Goal: Information Seeking & Learning: Learn about a topic

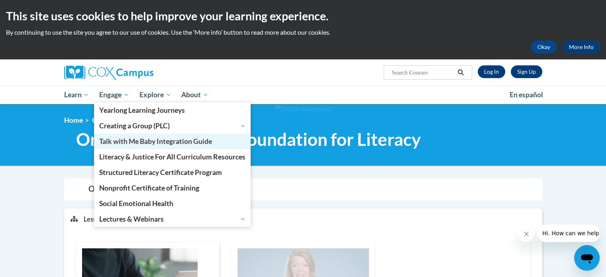
scroll to position [3, 0]
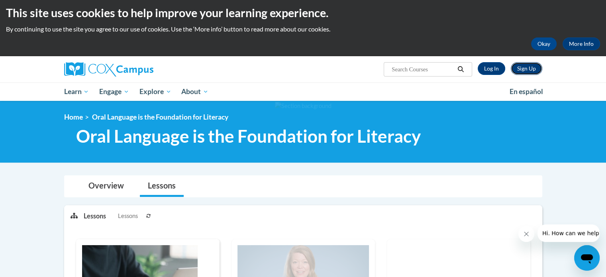
click at [529, 66] on link "Sign Up" at bounding box center [526, 68] width 31 height 13
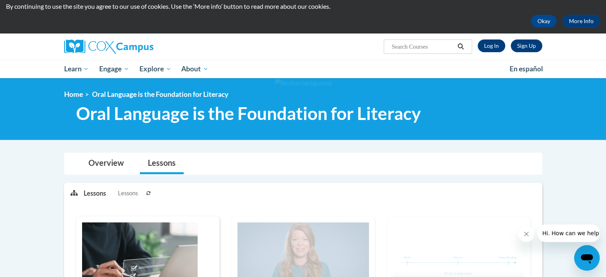
scroll to position [25, 0]
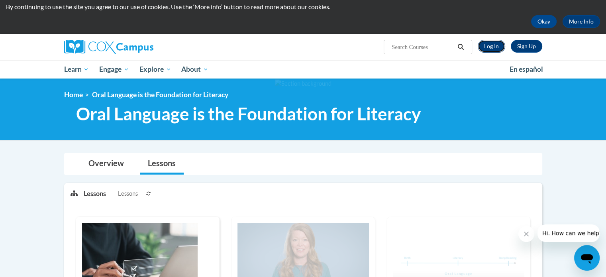
click at [486, 47] on link "Log In" at bounding box center [491, 46] width 27 height 13
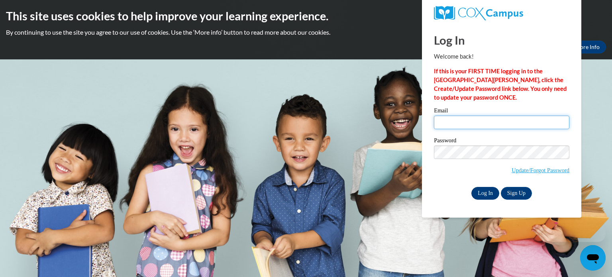
type input "[EMAIL_ADDRESS][DOMAIN_NAME]"
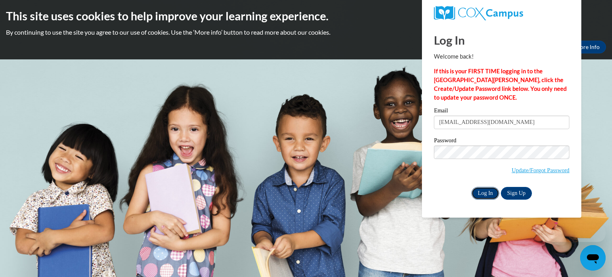
click at [479, 192] on input "Log In" at bounding box center [485, 193] width 28 height 13
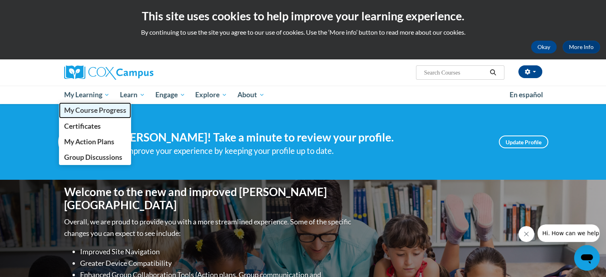
click at [79, 112] on span "My Course Progress" at bounding box center [95, 110] width 62 height 8
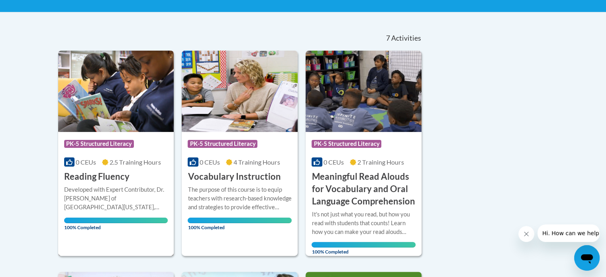
scroll to position [64, 0]
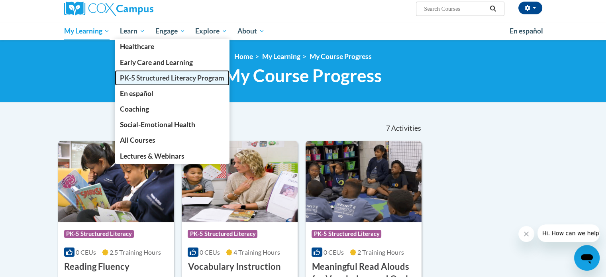
click at [143, 78] on span "PK-5 Structured Literacy Program" at bounding box center [172, 78] width 104 height 8
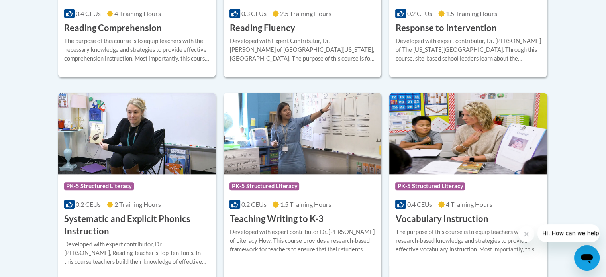
scroll to position [871, 0]
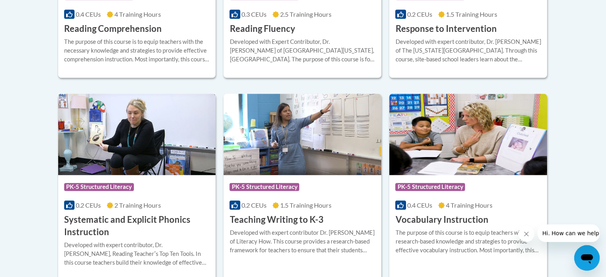
click at [190, 152] on img at bounding box center [137, 134] width 158 height 81
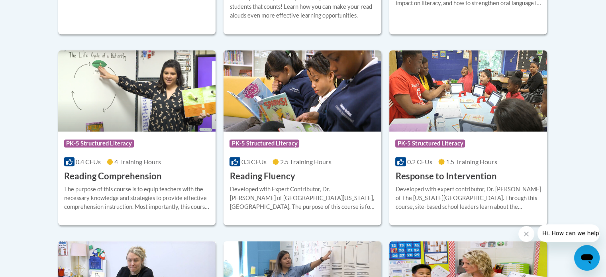
scroll to position [719, 0]
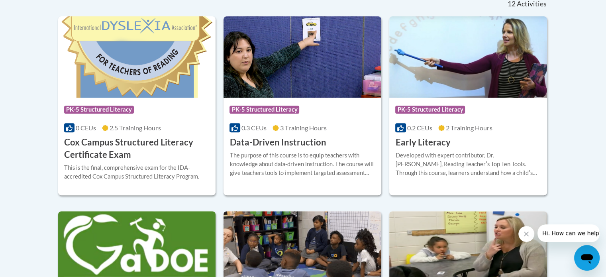
scroll to position [347, 0]
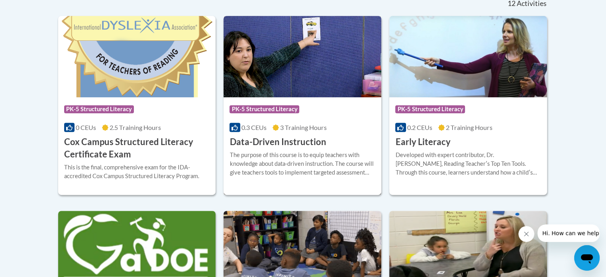
click at [274, 111] on span "PK-5 Structured Literacy" at bounding box center [264, 109] width 70 height 8
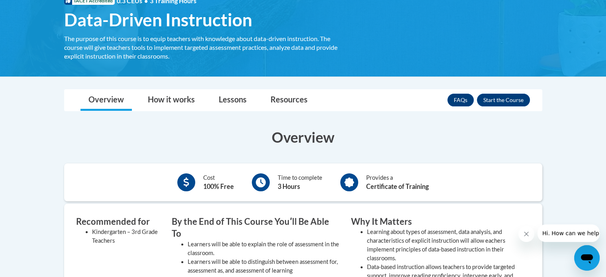
scroll to position [132, 0]
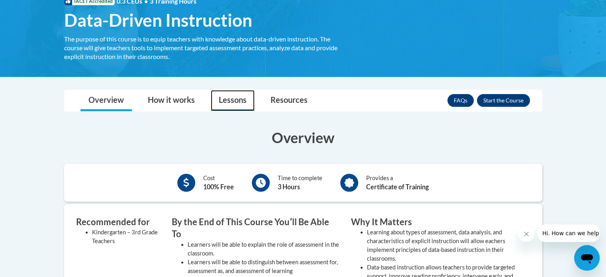
click at [236, 96] on link "Lessons" at bounding box center [233, 100] width 44 height 21
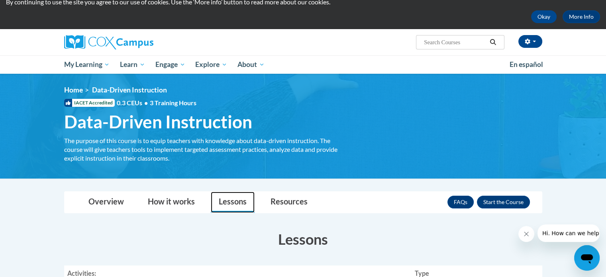
scroll to position [24, 0]
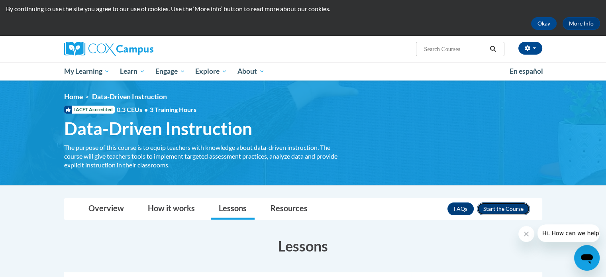
click at [517, 207] on button "Enroll" at bounding box center [503, 208] width 53 height 13
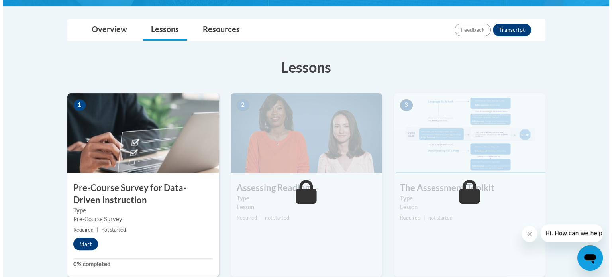
scroll to position [218, 0]
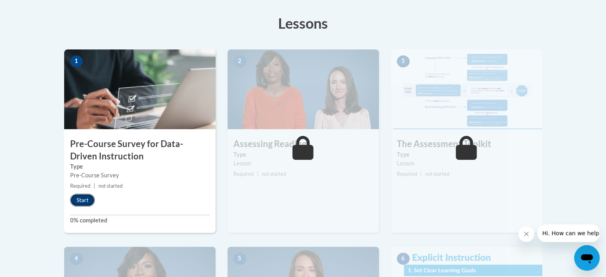
drag, startPoint x: 0, startPoint y: 0, endPoint x: 78, endPoint y: 203, distance: 217.8
click at [78, 203] on button "Start" at bounding box center [82, 200] width 25 height 13
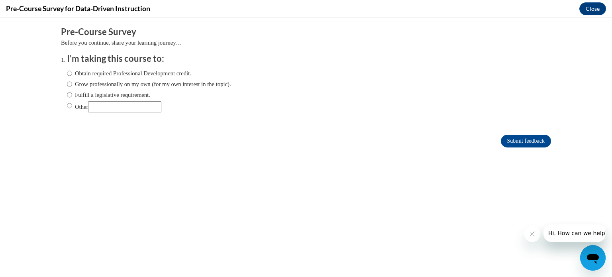
scroll to position [0, 0]
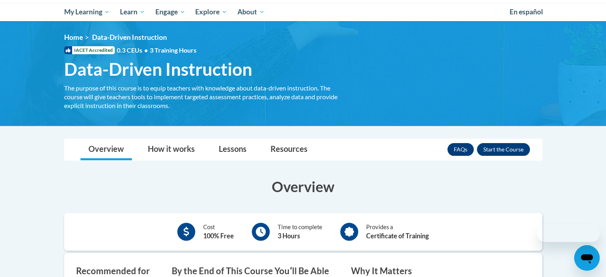
scroll to position [24, 0]
